Goal: Navigation & Orientation: Find specific page/section

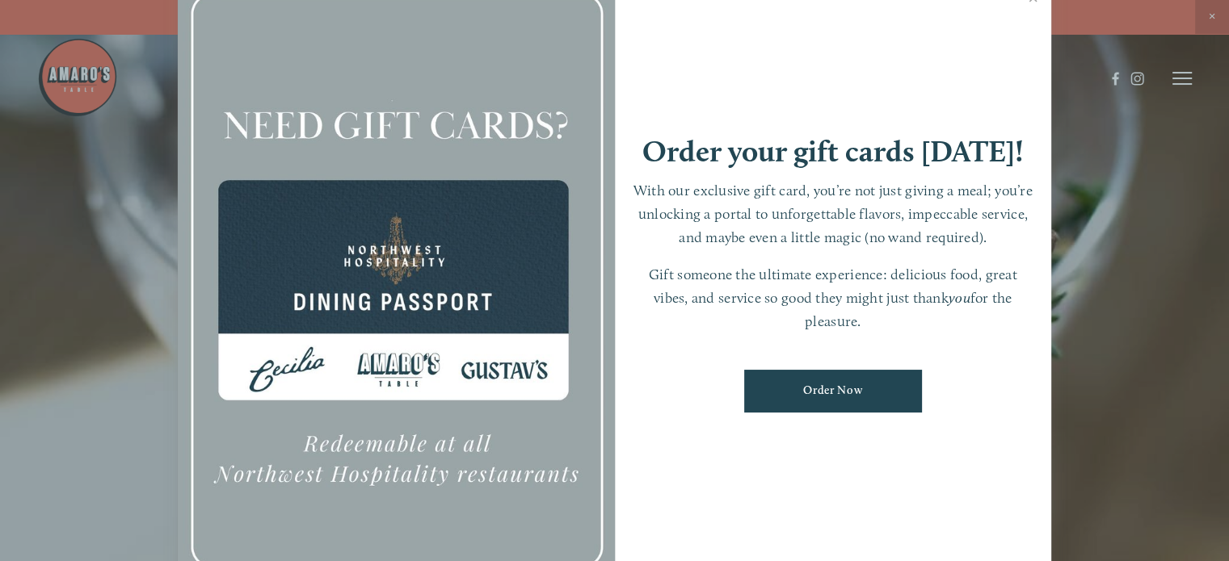
click at [1121, 372] on div at bounding box center [614, 280] width 1229 height 561
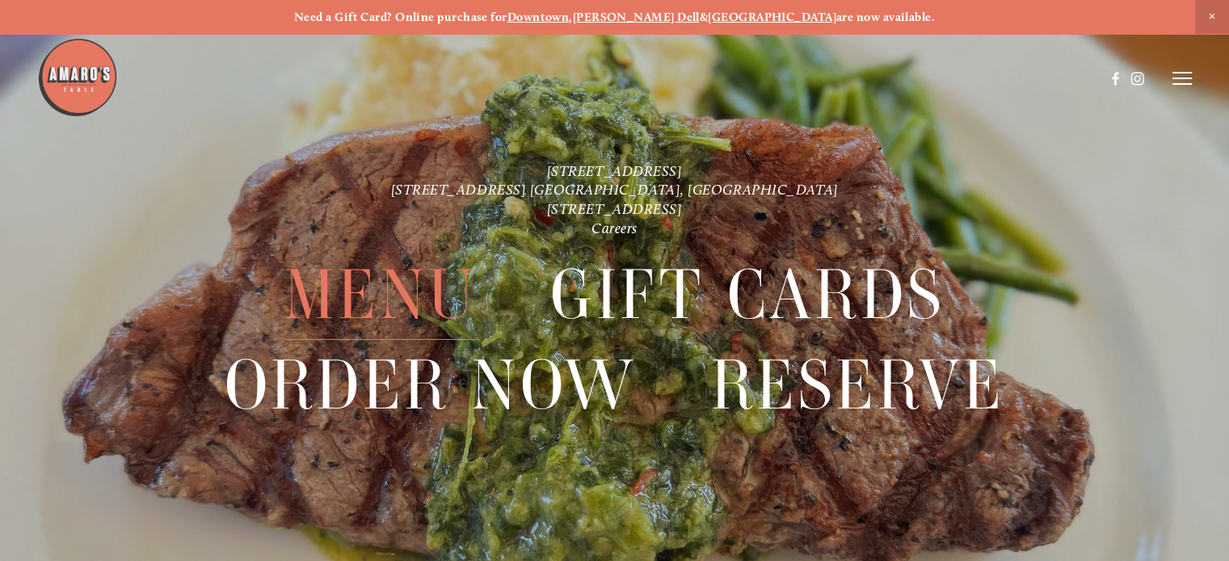
click at [316, 321] on span "Menu" at bounding box center [380, 295] width 192 height 90
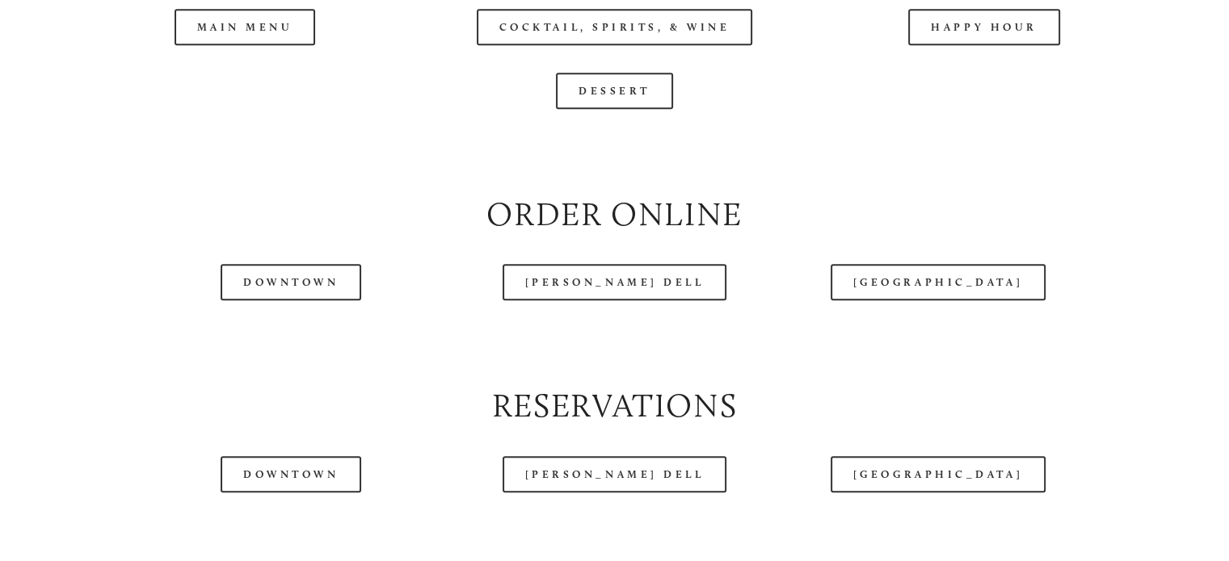
scroll to position [1777, 0]
click at [240, 80] on div at bounding box center [570, 38] width 1067 height 83
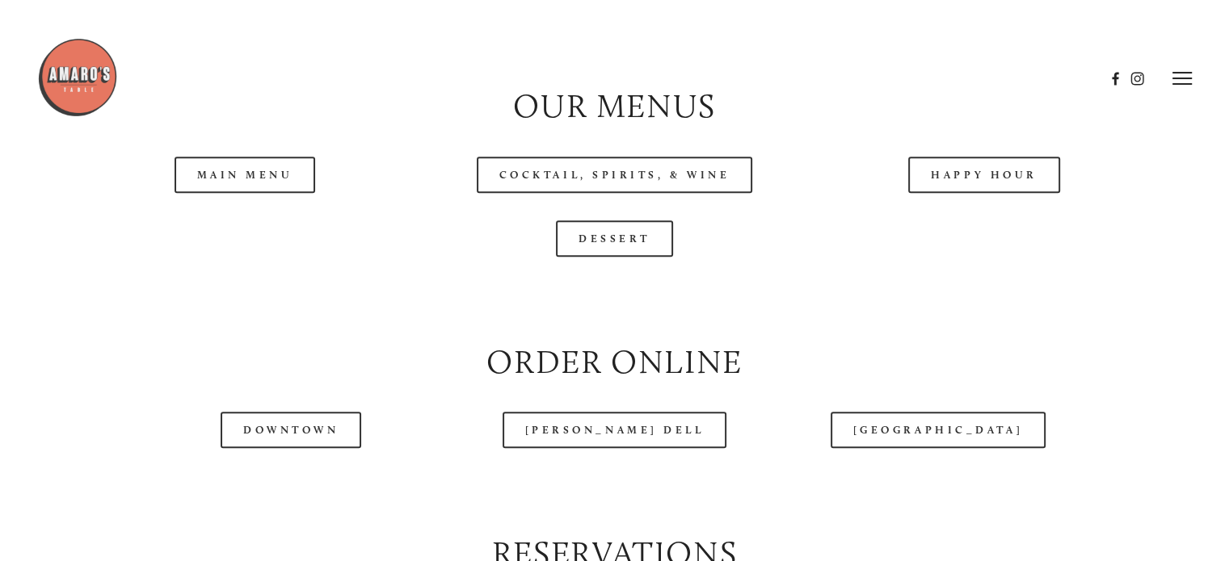
scroll to position [1615, 0]
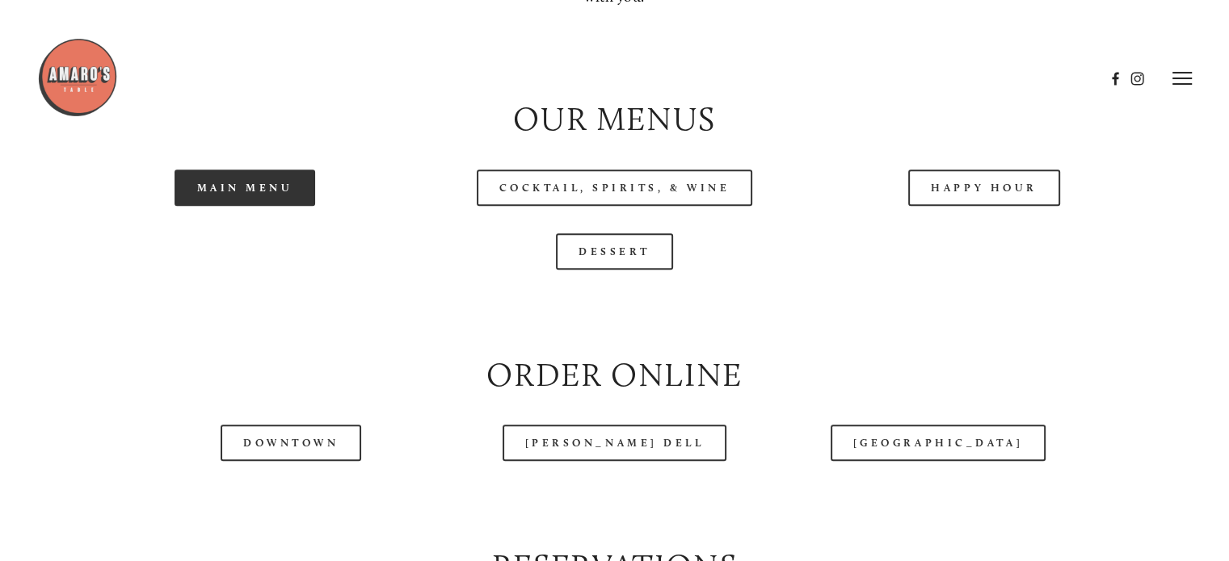
click at [279, 206] on link "Main Menu" at bounding box center [244, 188] width 141 height 36
